Goal: Complete Application Form: Complete application form

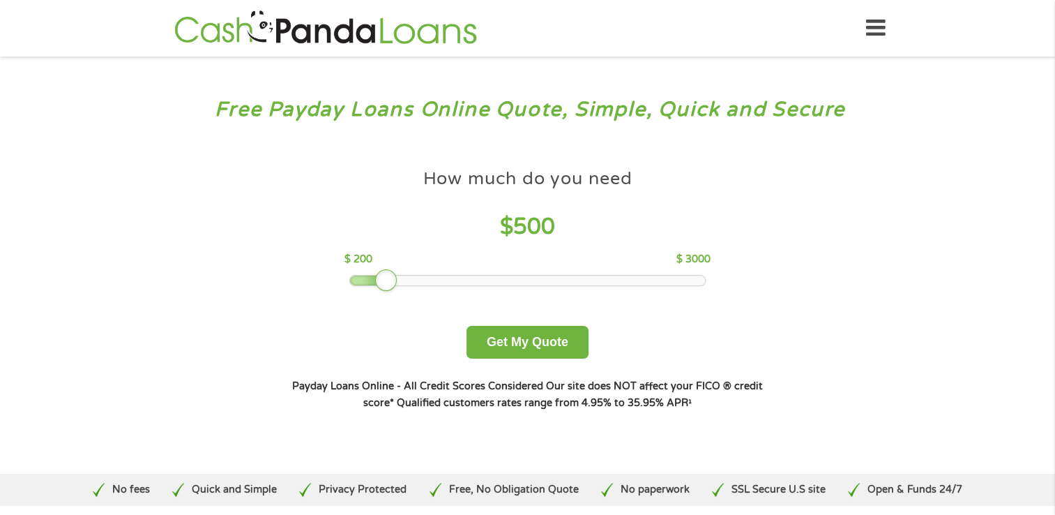
drag, startPoint x: 451, startPoint y: 279, endPoint x: 393, endPoint y: 284, distance: 58.8
click at [393, 284] on div at bounding box center [386, 280] width 22 height 22
click at [555, 338] on button "Get My Quote" at bounding box center [528, 342] width 122 height 33
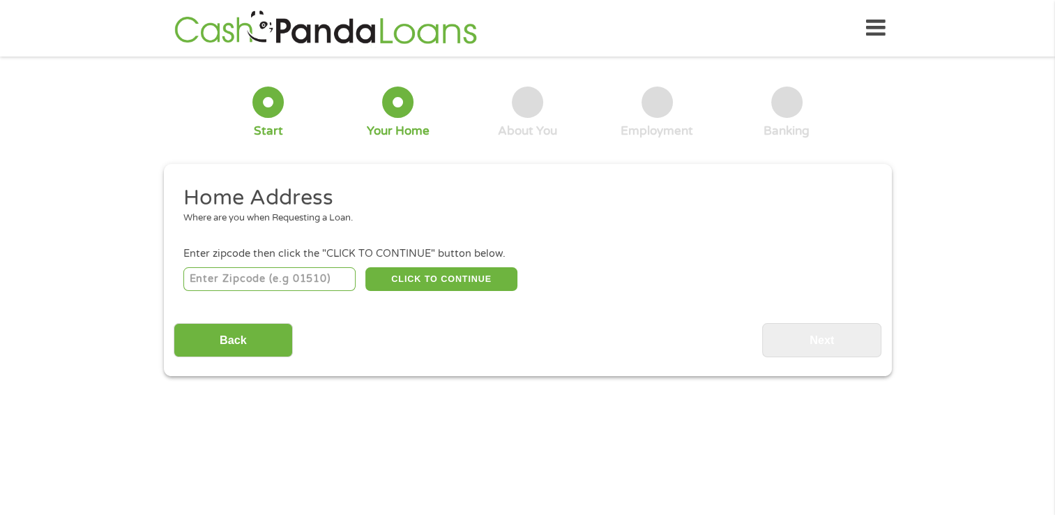
click at [298, 280] on input "number" at bounding box center [269, 279] width 172 height 24
type input "85013"
select select "Arizona"
click at [419, 285] on button "CLICK TO CONTINUE" at bounding box center [441, 279] width 152 height 24
type input "85013"
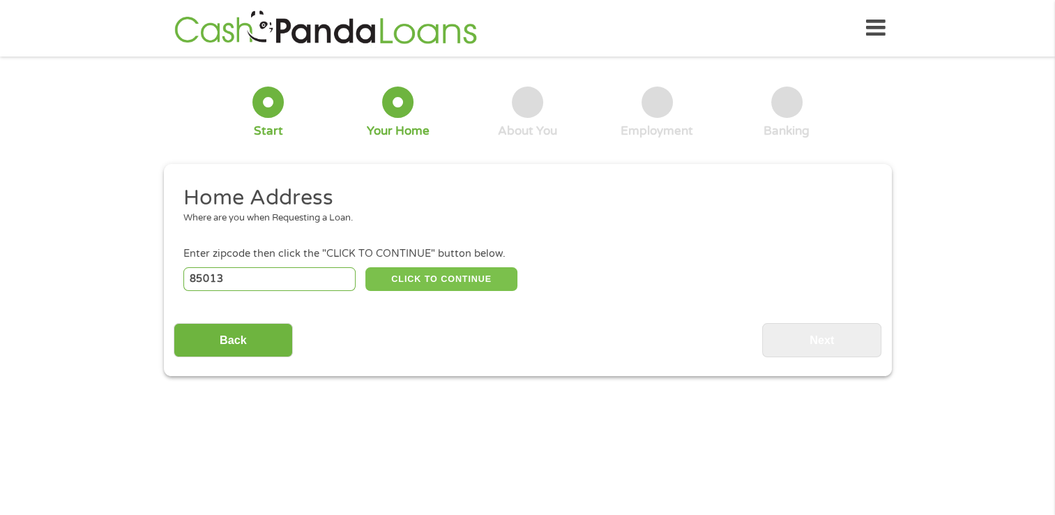
type input "Phoenix"
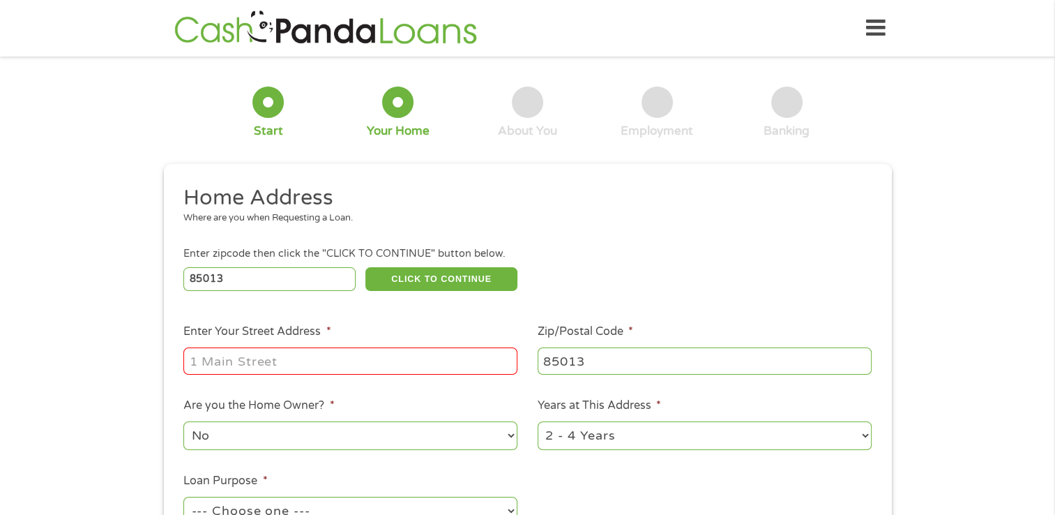
click at [358, 368] on input "Enter Your Street Address *" at bounding box center [350, 360] width 334 height 27
type input "3130 N 7th Ave apt 139 85013"
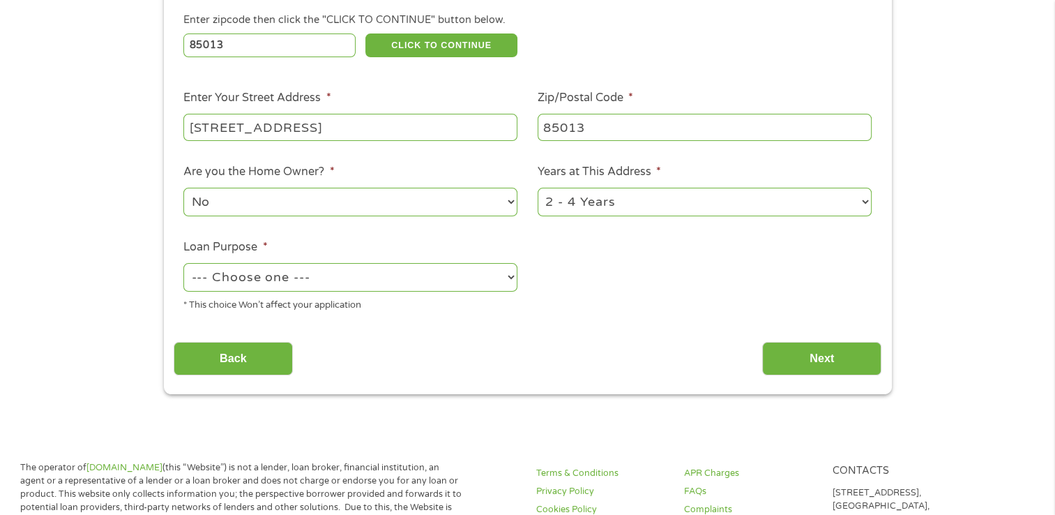
scroll to position [289, 0]
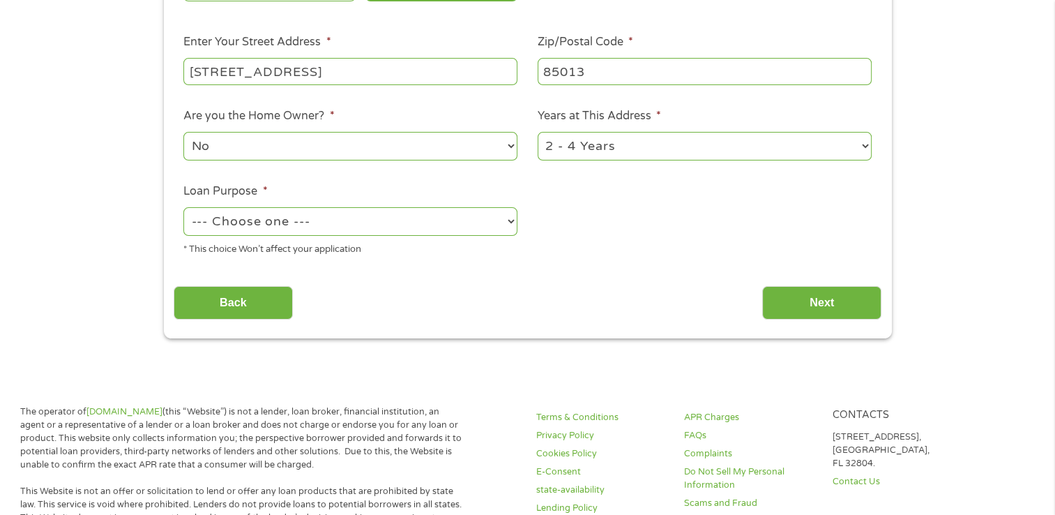
click at [452, 213] on select "--- Choose one --- Pay Bills Debt Consolidation Home Improvement Major Purchase…" at bounding box center [350, 221] width 334 height 29
select select "other"
click at [183, 209] on select "--- Choose one --- Pay Bills Debt Consolidation Home Improvement Major Purchase…" at bounding box center [350, 221] width 334 height 29
click at [813, 303] on input "Next" at bounding box center [821, 303] width 119 height 34
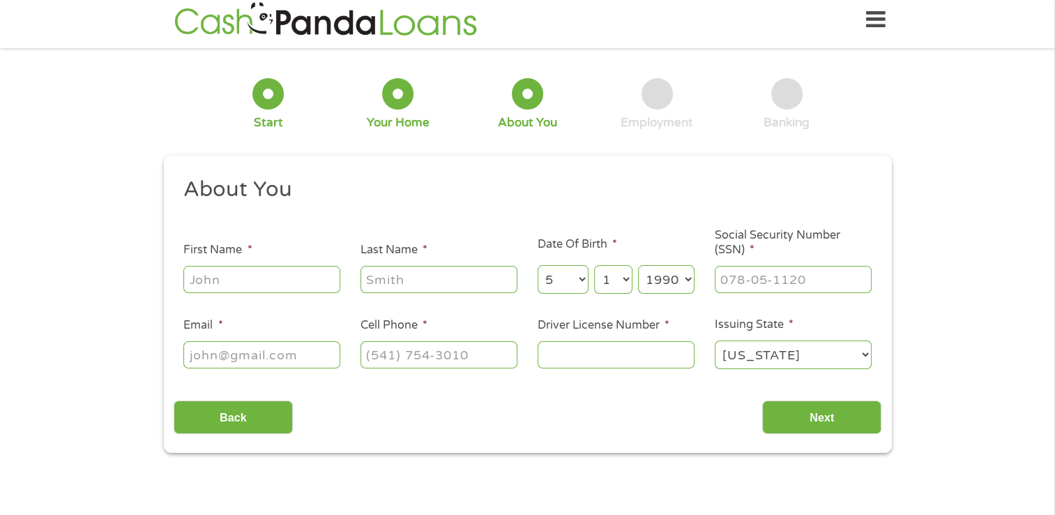
scroll to position [0, 0]
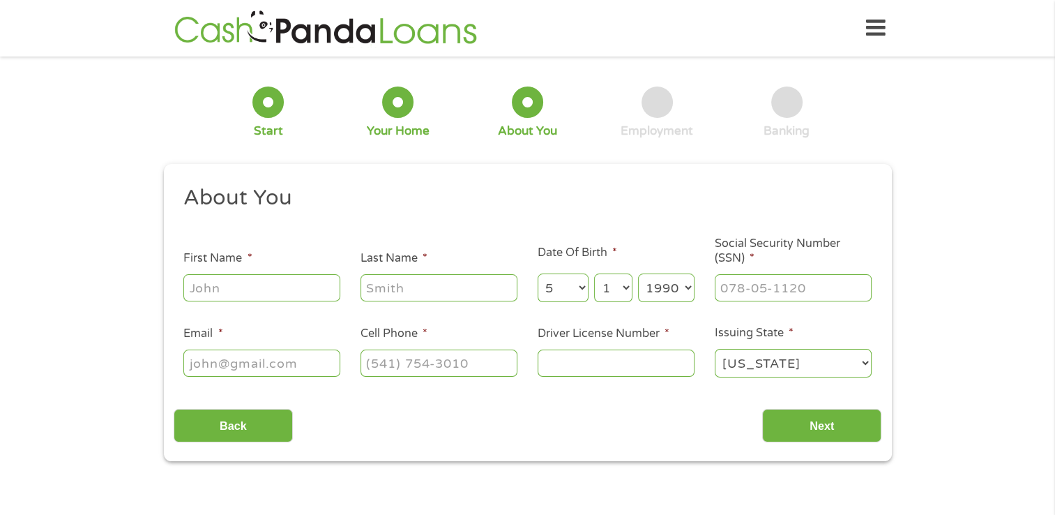
click at [282, 285] on input "First Name *" at bounding box center [261, 287] width 157 height 27
type input "Richard"
type input "Straub"
type input "rstraub76@yahoo.com"
type input "(314) 709-6691"
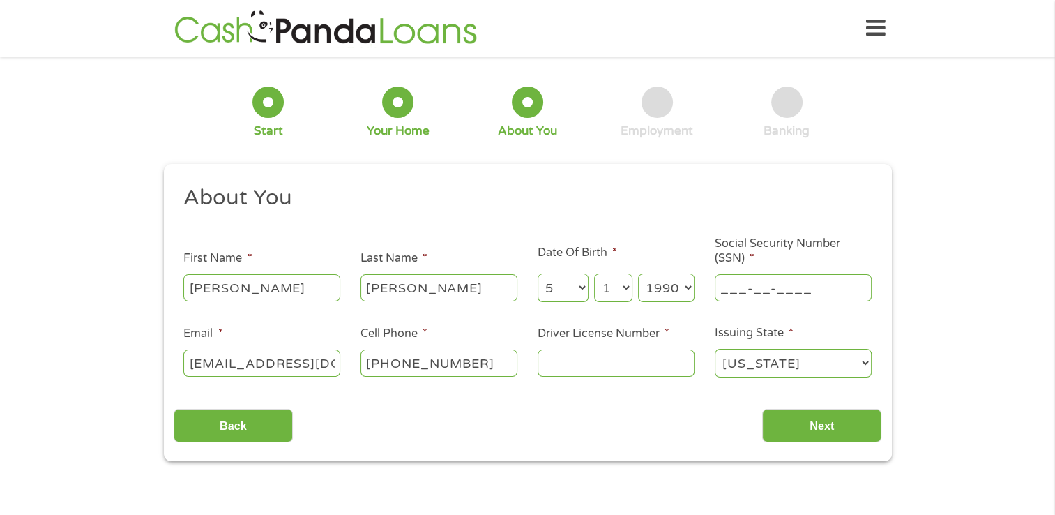
click at [773, 282] on input "___-__-____" at bounding box center [793, 287] width 157 height 27
type input "489-04-0426"
click at [636, 365] on input "Driver License Number *" at bounding box center [616, 362] width 157 height 27
type input "D10076797"
click at [817, 425] on input "Next" at bounding box center [821, 426] width 119 height 34
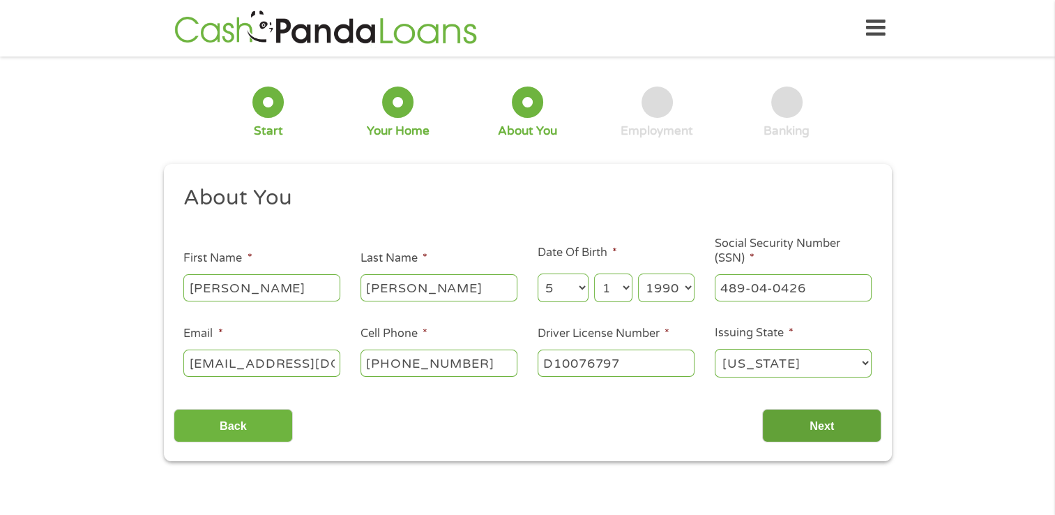
click at [831, 422] on input "Next" at bounding box center [821, 426] width 119 height 34
click at [760, 360] on select "Alabama Alaska Arizona Arkansas California Colorado Connecticut Delaware Distri…" at bounding box center [793, 363] width 157 height 29
click at [715, 349] on select "Alabama Alaska Arizona Arkansas California Colorado Connecticut Delaware Distri…" at bounding box center [793, 363] width 157 height 29
click at [686, 297] on select "Year 2007 2006 2005 2004 2003 2002 2001 2000 1999 1998 1997 1996 1995 1994 1993…" at bounding box center [666, 287] width 56 height 29
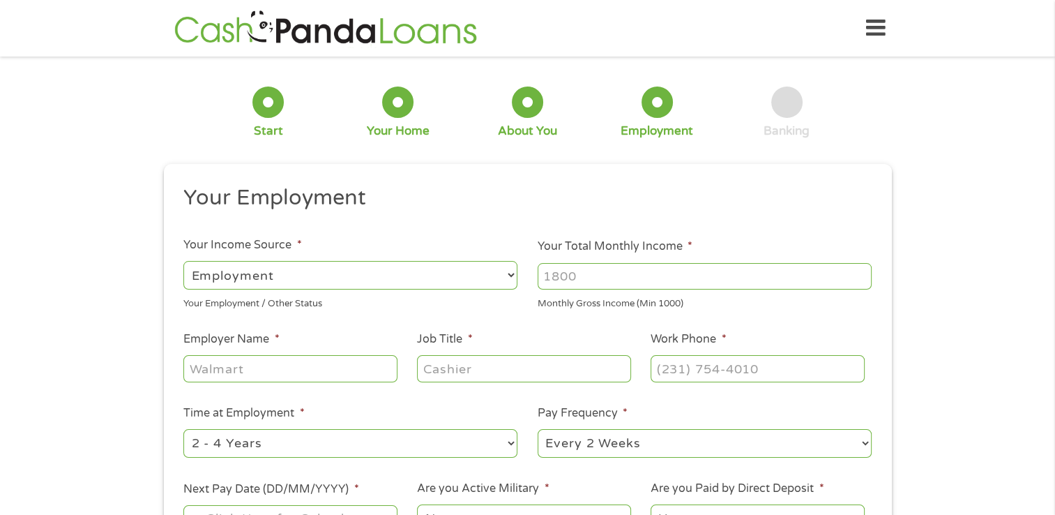
click at [664, 261] on div at bounding box center [705, 276] width 334 height 32
click at [497, 280] on select "--- Choose one --- Employment Self Employed Benefits" at bounding box center [350, 275] width 334 height 29
click at [608, 277] on input "Your Total Monthly Income *" at bounding box center [705, 276] width 334 height 27
type input "2800"
click at [351, 365] on input "Employer Name *" at bounding box center [289, 368] width 213 height 27
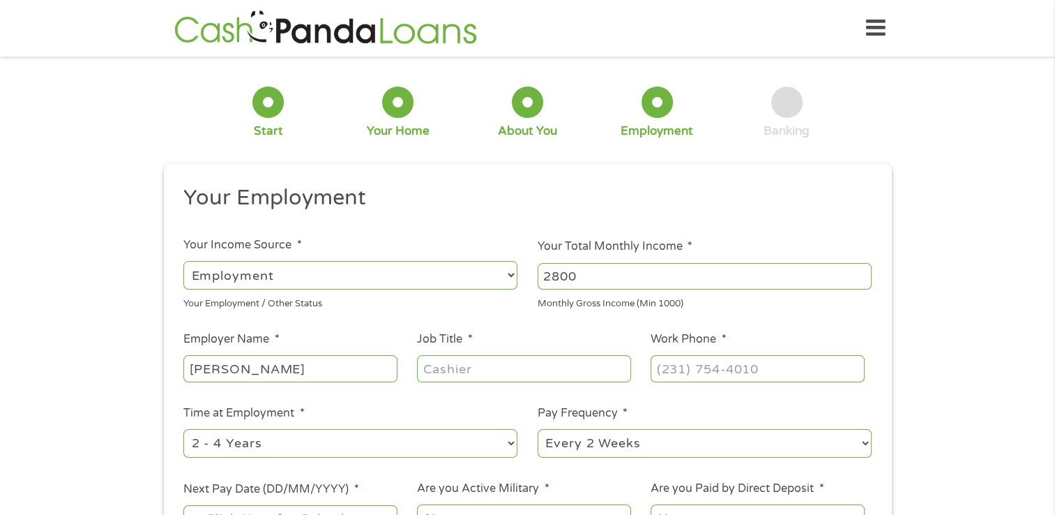
type input "Covey"
click at [474, 367] on input "Job Title *" at bounding box center [523, 368] width 213 height 27
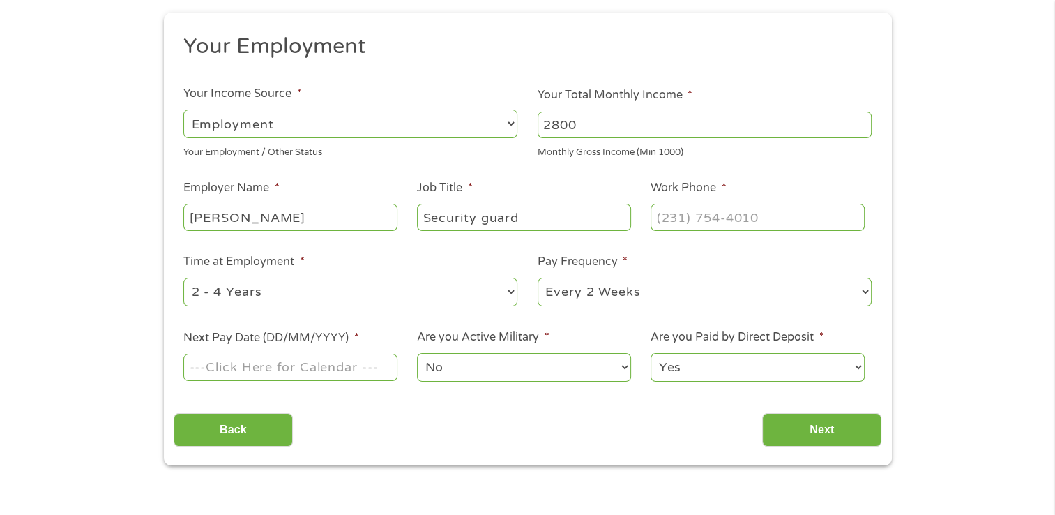
scroll to position [169, 0]
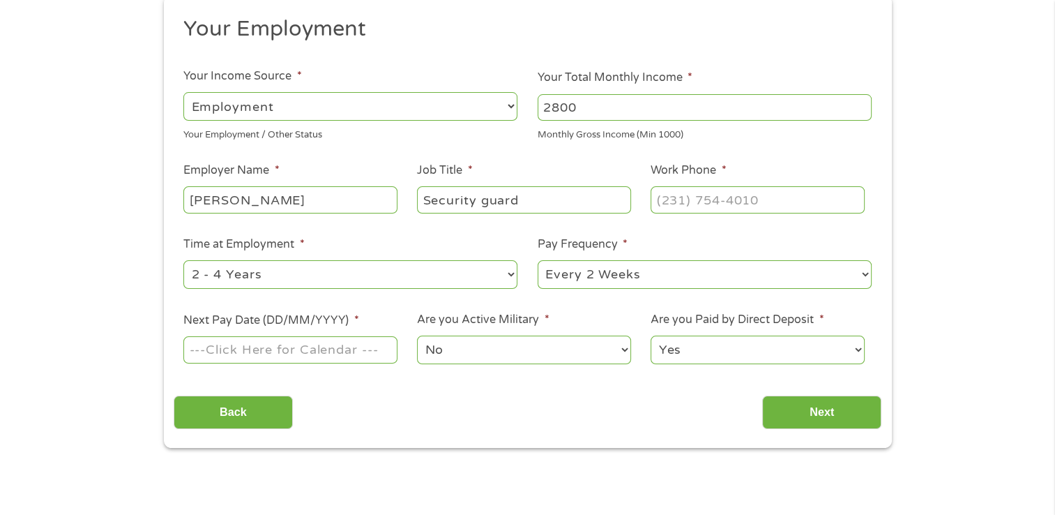
type input "Security guard"
click at [492, 278] on select "--- Choose one --- 1 Year or less 1 - 2 Years 2 - 4 Years Over 4 Years" at bounding box center [350, 274] width 334 height 29
select select "12months"
click at [183, 260] on select "--- Choose one --- 1 Year or less 1 - 2 Years 2 - 4 Years Over 4 Years" at bounding box center [350, 274] width 334 height 29
click at [681, 276] on select "--- Choose one --- Every 2 Weeks Every Week Monthly Semi-Monthly" at bounding box center [705, 274] width 334 height 29
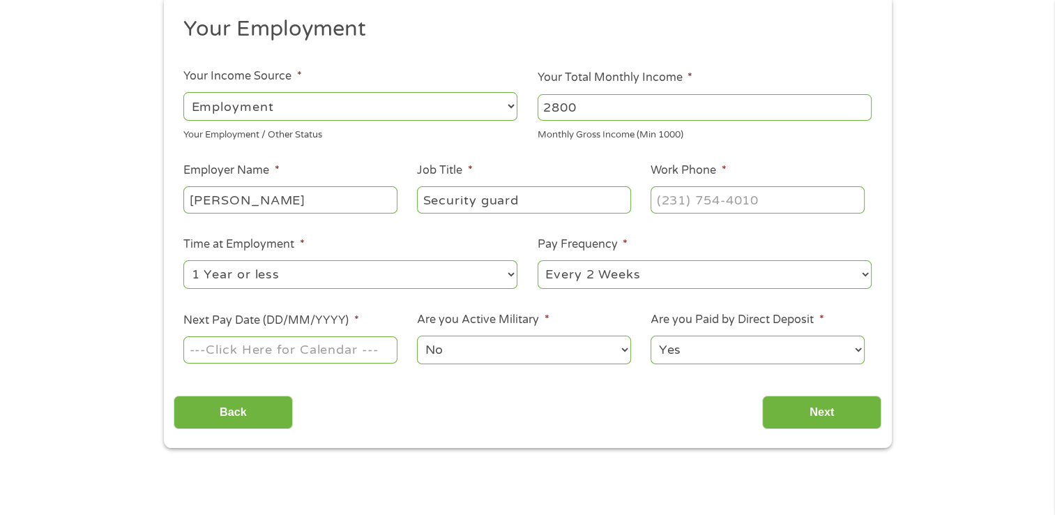
select select "weekly"
click at [538, 260] on select "--- Choose one --- Every 2 Weeks Every Week Monthly Semi-Monthly" at bounding box center [705, 274] width 334 height 29
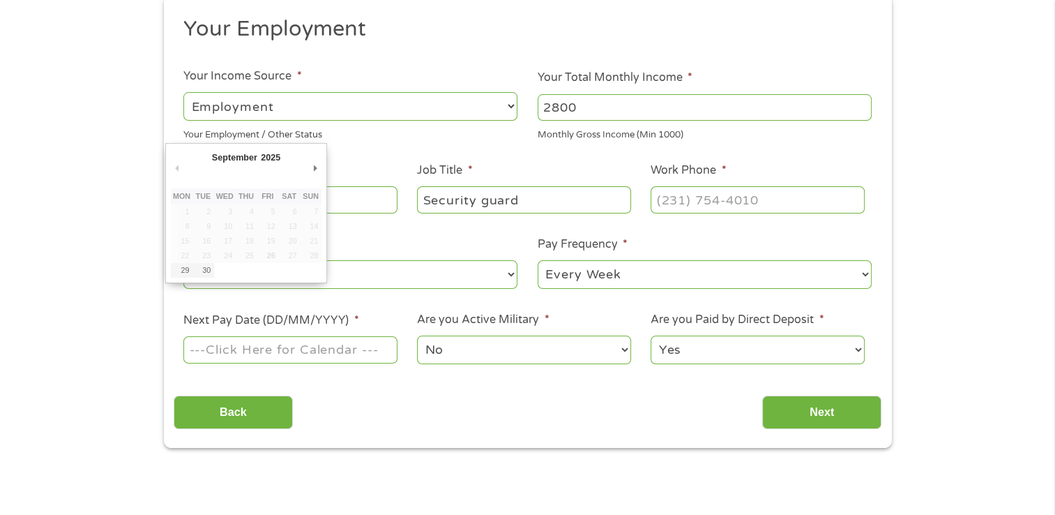
click at [356, 351] on input "Next Pay Date (DD/MM/YYYY) *" at bounding box center [289, 349] width 213 height 27
type input "03/10/2025"
click at [341, 351] on input "03/10/2025" at bounding box center [289, 349] width 213 height 27
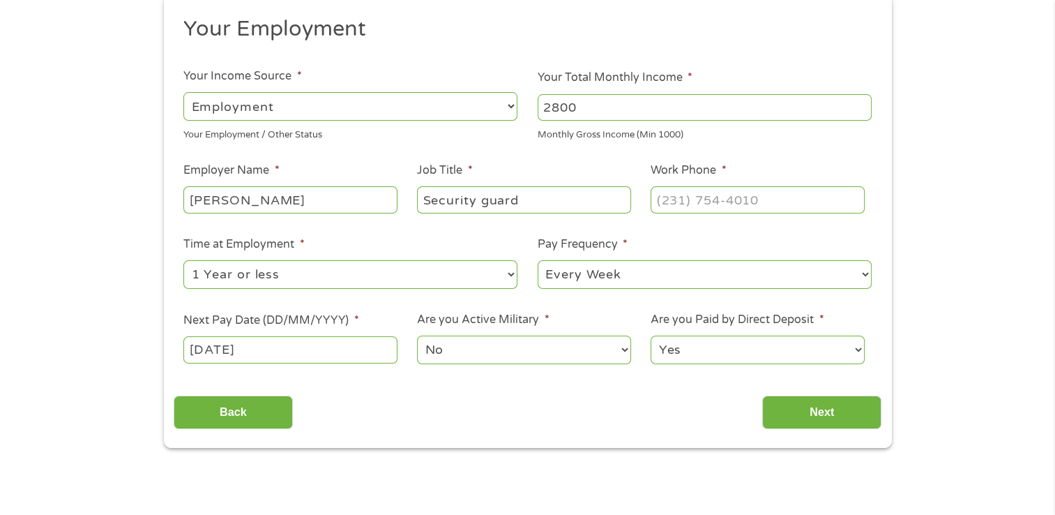
type input "(___) ___-____"
click at [749, 202] on input "(___) ___-____" at bounding box center [757, 199] width 213 height 27
type input "(602) ___-____"
type input "(___) ___-____"
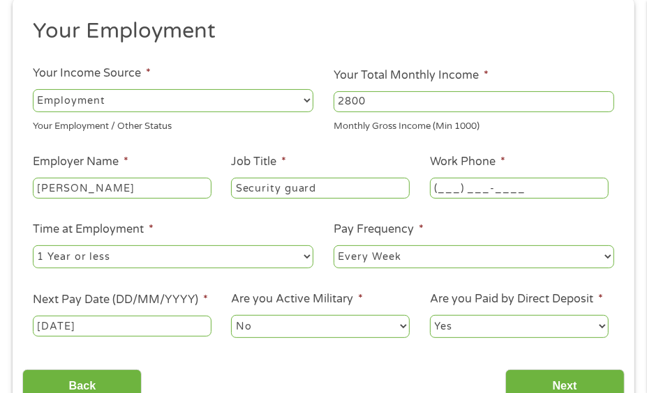
scroll to position [199, 0]
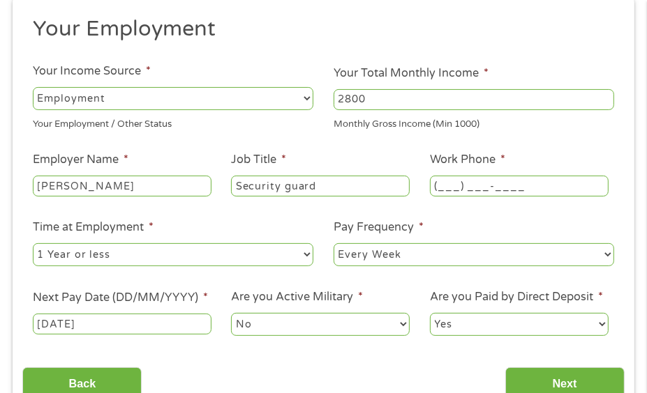
click at [444, 187] on input "(___) ___-____" at bounding box center [519, 186] width 179 height 21
click at [441, 186] on input "(___) ___-____" at bounding box center [519, 186] width 179 height 21
type input "(602) 368-8911"
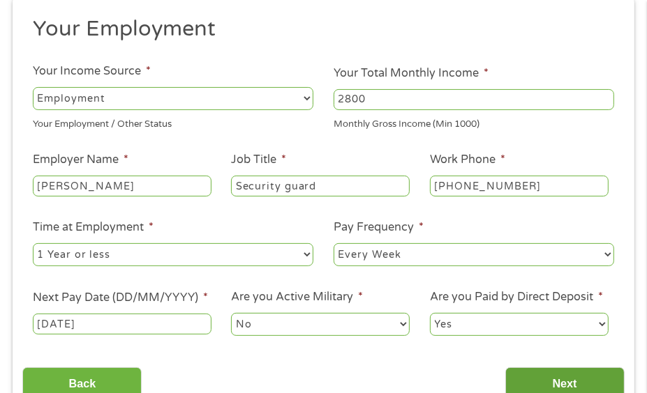
click at [549, 376] on input "Next" at bounding box center [564, 385] width 119 height 34
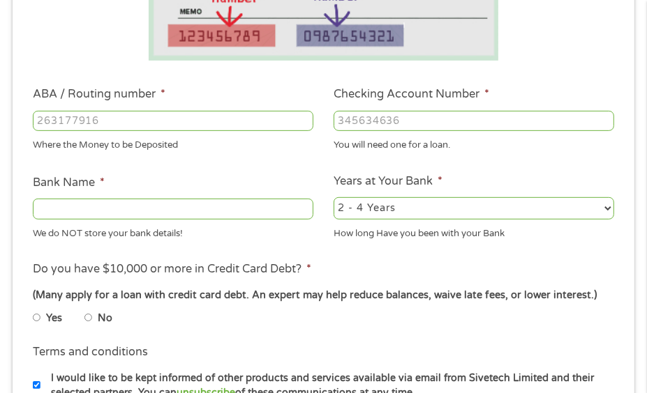
scroll to position [368, 0]
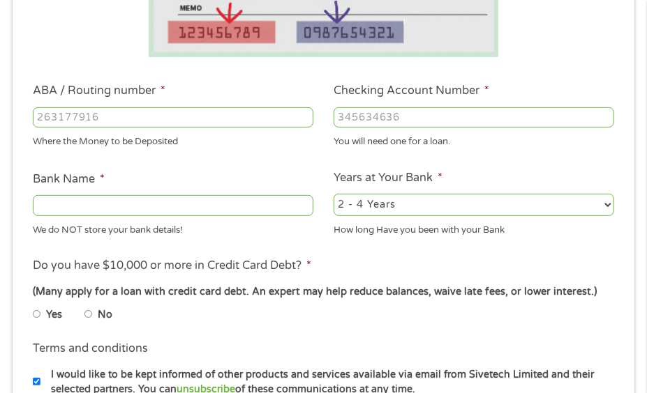
click at [245, 202] on input "Bank Name *" at bounding box center [173, 205] width 280 height 21
type input "PLS"
click at [265, 116] on input "ABA / Routing number *" at bounding box center [173, 117] width 280 height 21
type input "124303162"
type input "GOBANK A DIVISION OF GREEN DOT BANK"
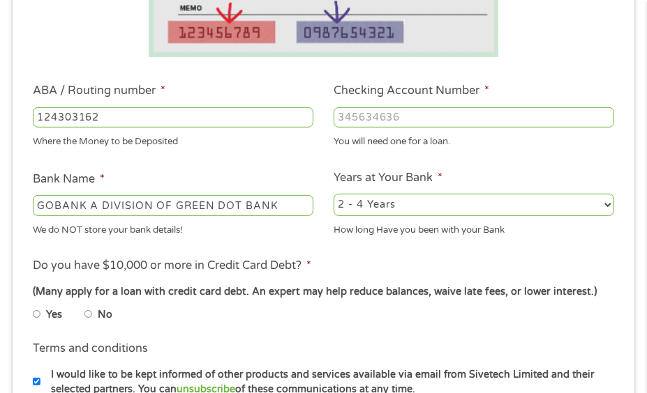
type input "124303162"
click at [385, 117] on input "Checking Account Number *" at bounding box center [473, 117] width 280 height 21
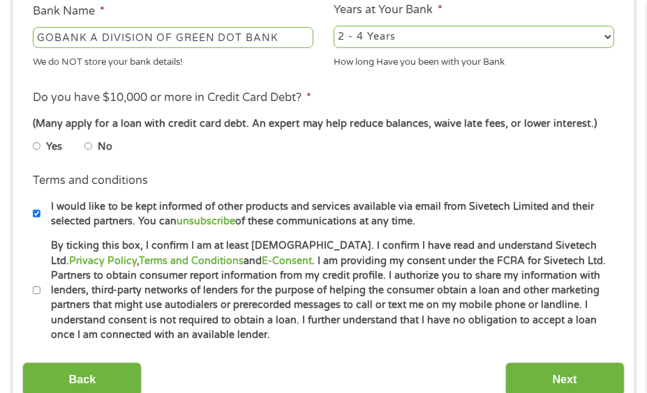
scroll to position [566, 0]
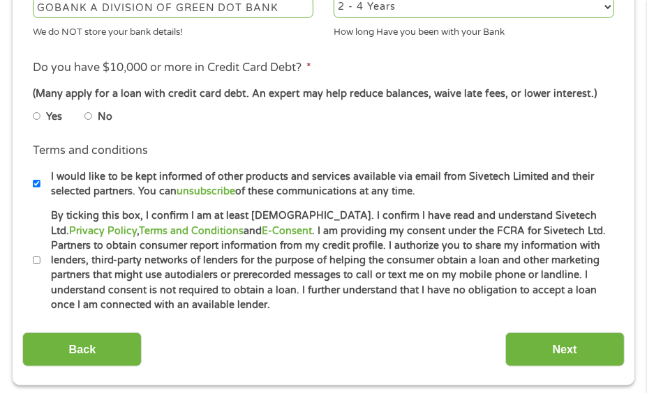
type input "16360342788480"
click at [37, 120] on input "Yes" at bounding box center [37, 116] width 8 height 17
radio input "true"
click at [38, 262] on input "By ticking this box, I confirm I am at least 18 years old. I confirm I have rea…" at bounding box center [37, 260] width 8 height 17
checkbox input "true"
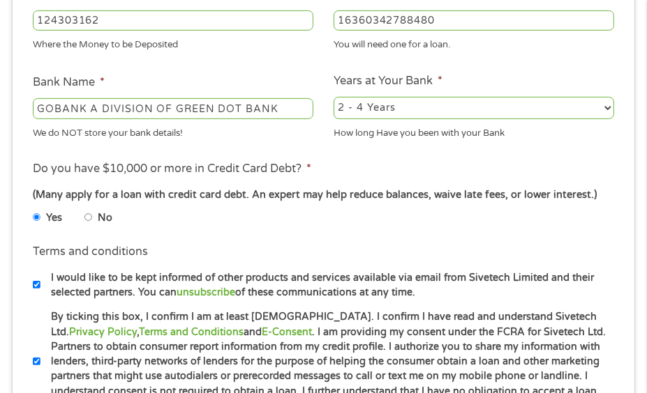
scroll to position [473, 0]
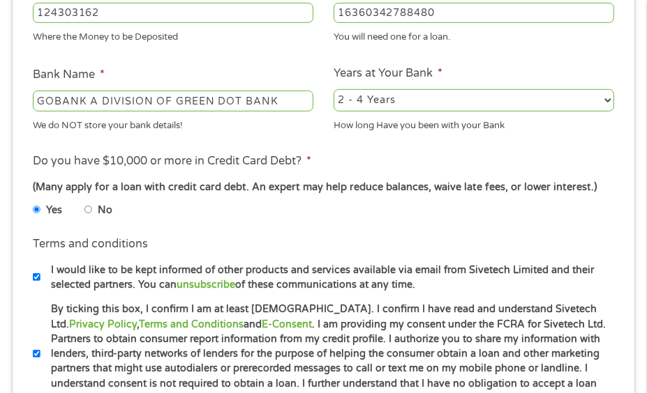
click at [281, 103] on input "GOBANK A DIVISION OF GREEN DOT BANK" at bounding box center [173, 101] width 280 height 21
type input "G"
type input "PLS"
click at [424, 224] on div "Yes No" at bounding box center [323, 212] width 581 height 27
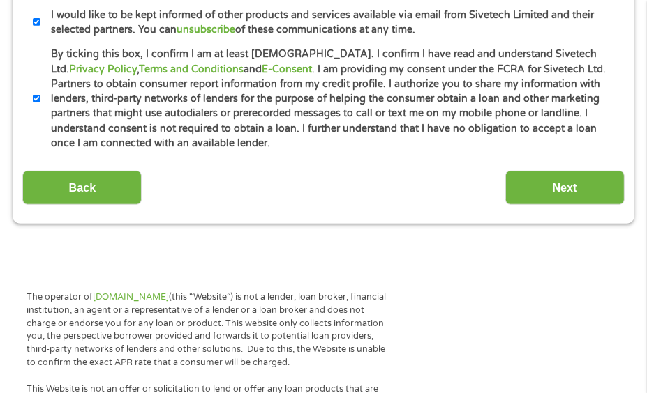
scroll to position [755, 0]
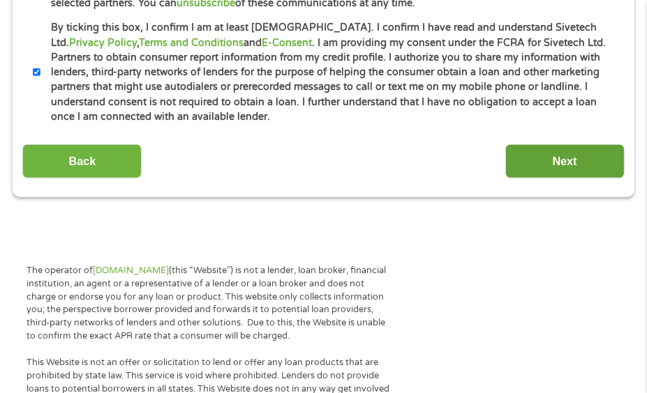
click at [555, 155] on input "Next" at bounding box center [564, 161] width 119 height 34
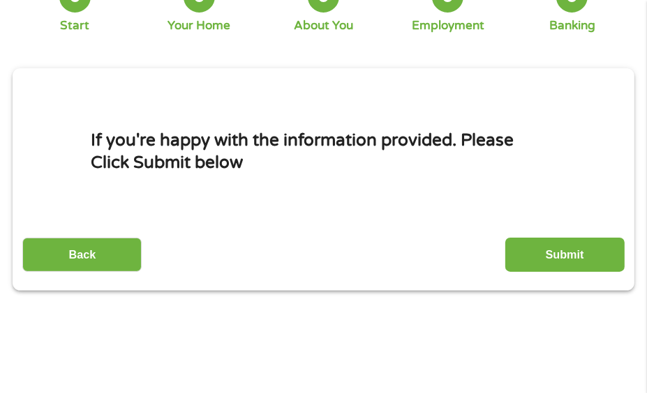
scroll to position [135, 0]
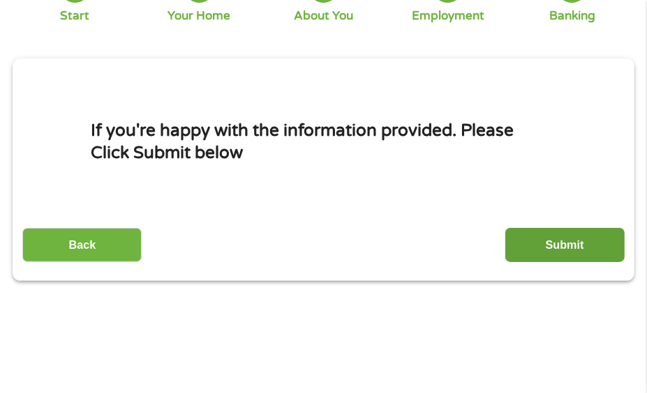
click at [575, 246] on input "Submit" at bounding box center [564, 245] width 119 height 34
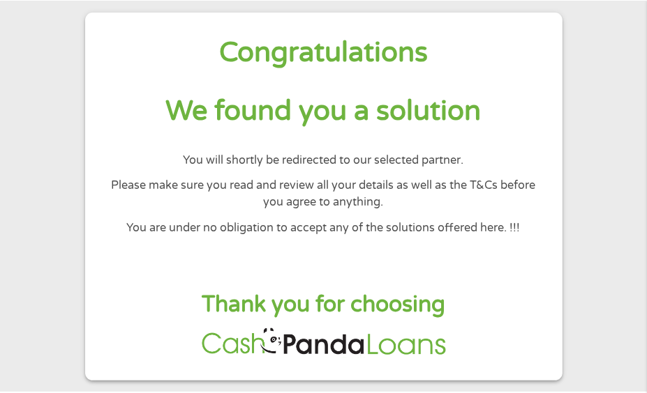
scroll to position [53, 0]
